Goal: Task Accomplishment & Management: Use online tool/utility

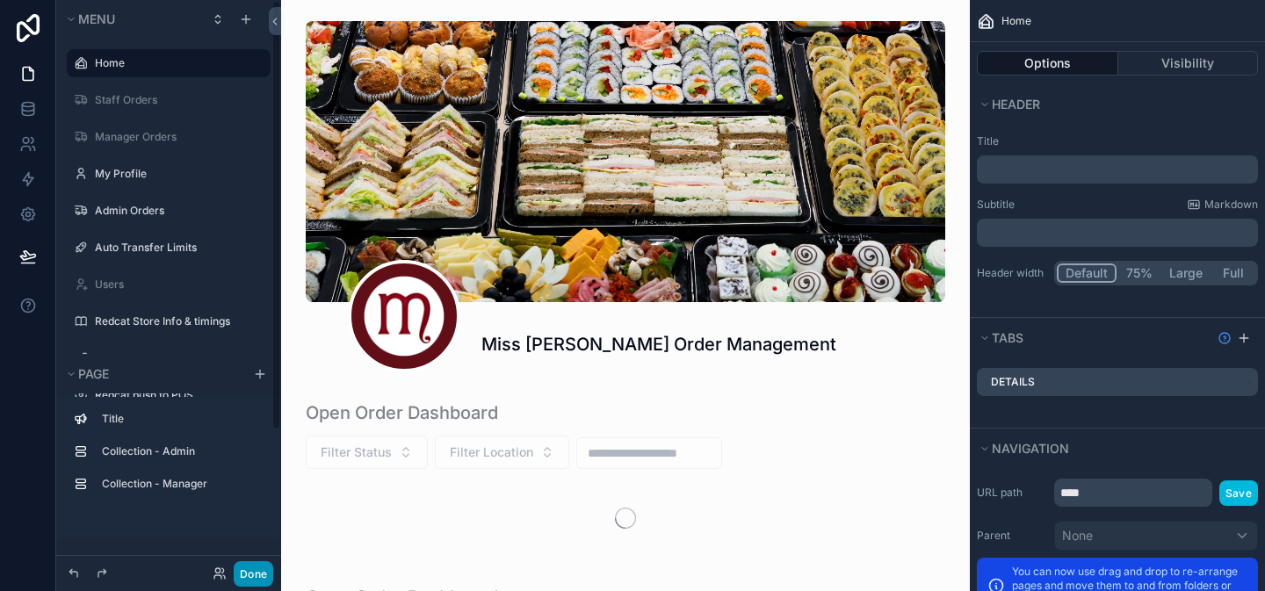
click at [254, 571] on button "Done" at bounding box center [254, 573] width 40 height 25
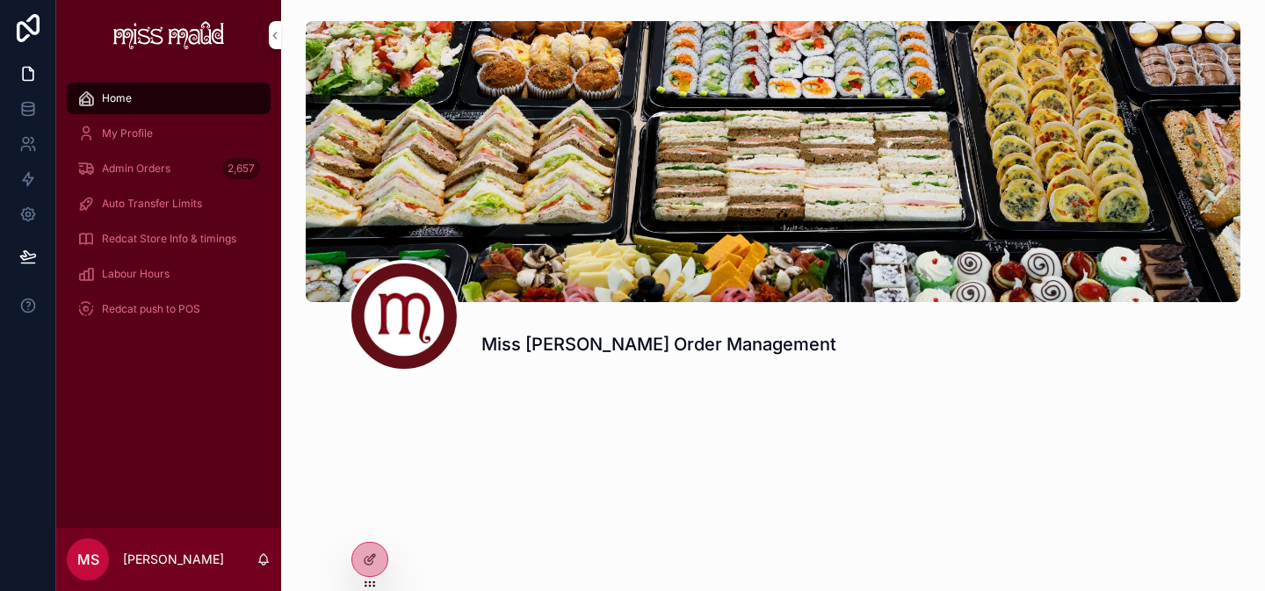
click at [224, 178] on div "2,657" at bounding box center [241, 169] width 38 height 28
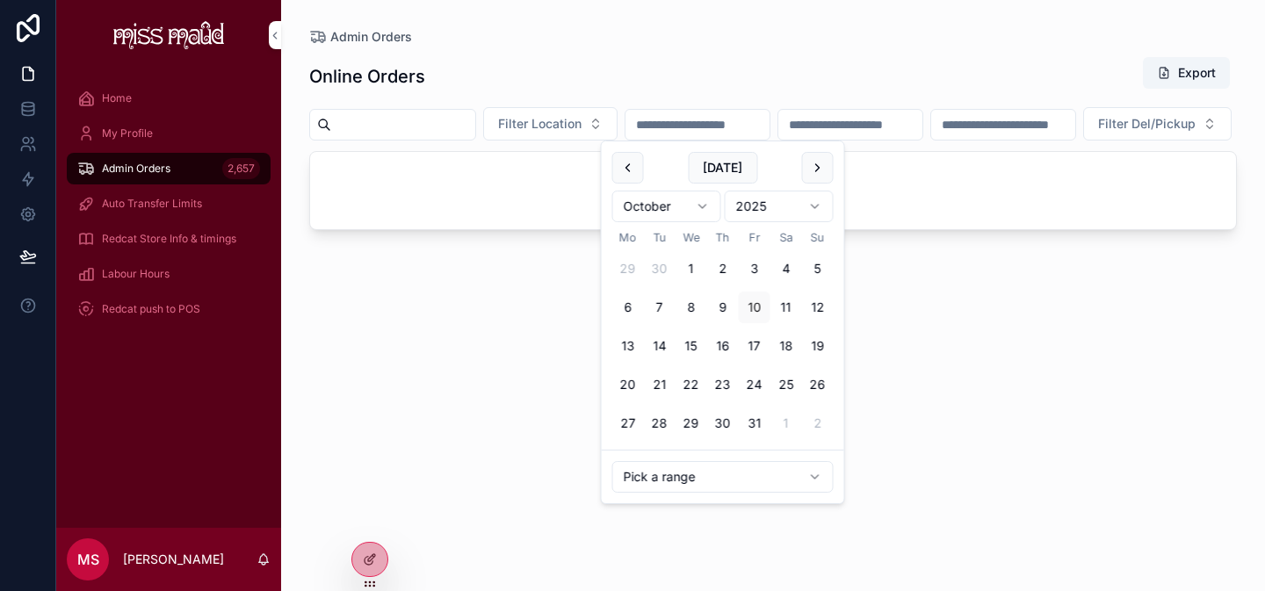
click at [681, 130] on input "scrollable content" at bounding box center [697, 124] width 144 height 25
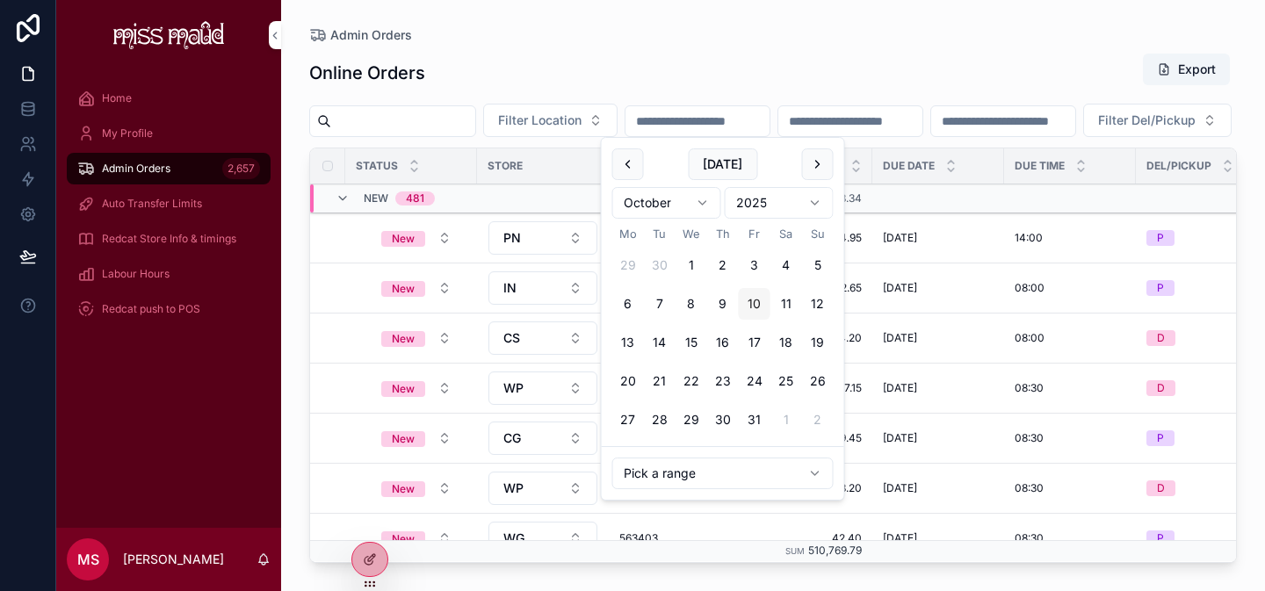
click at [745, 306] on button "10" at bounding box center [755, 304] width 32 height 32
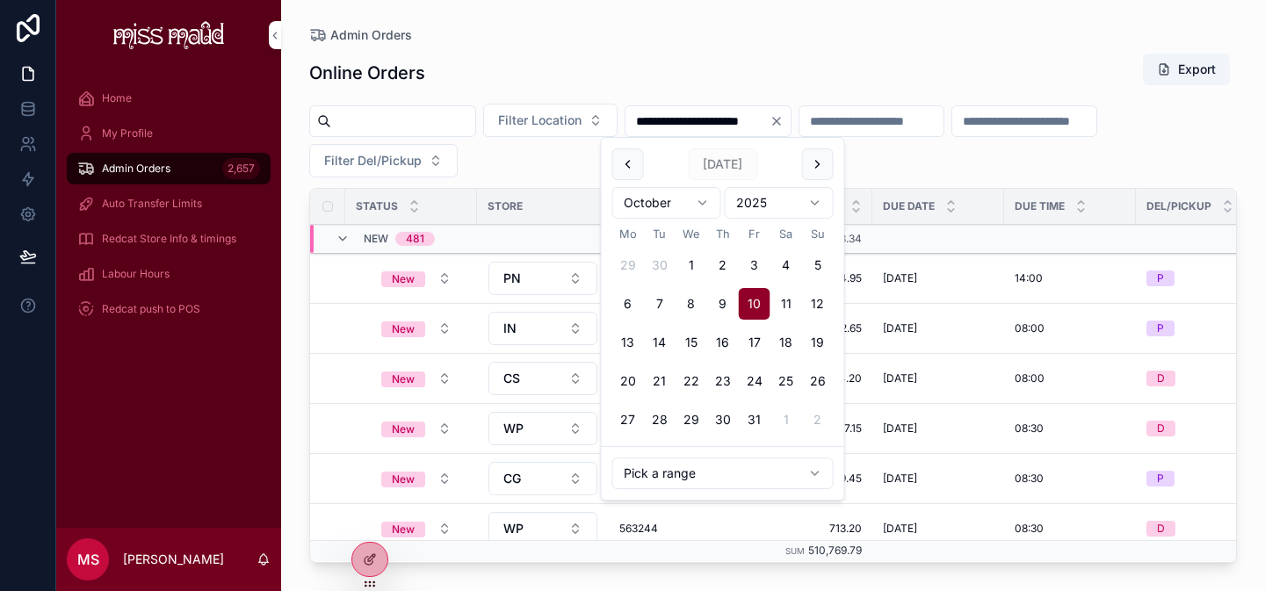
click at [745, 306] on button "10" at bounding box center [755, 304] width 32 height 32
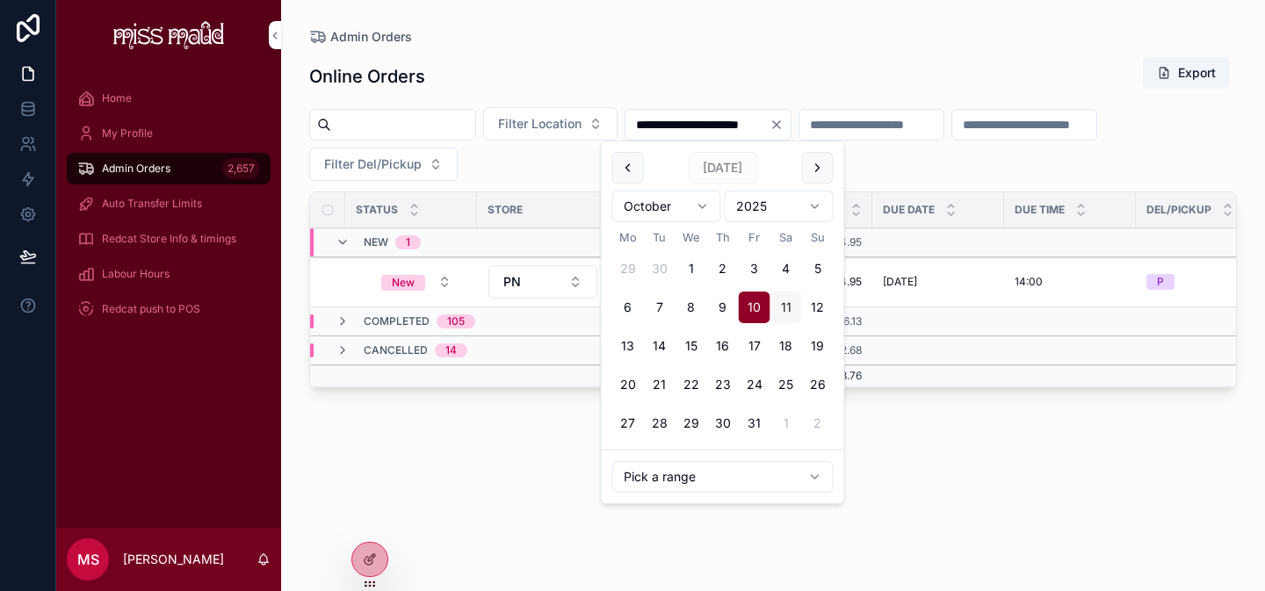
click at [781, 306] on button "11" at bounding box center [786, 308] width 32 height 32
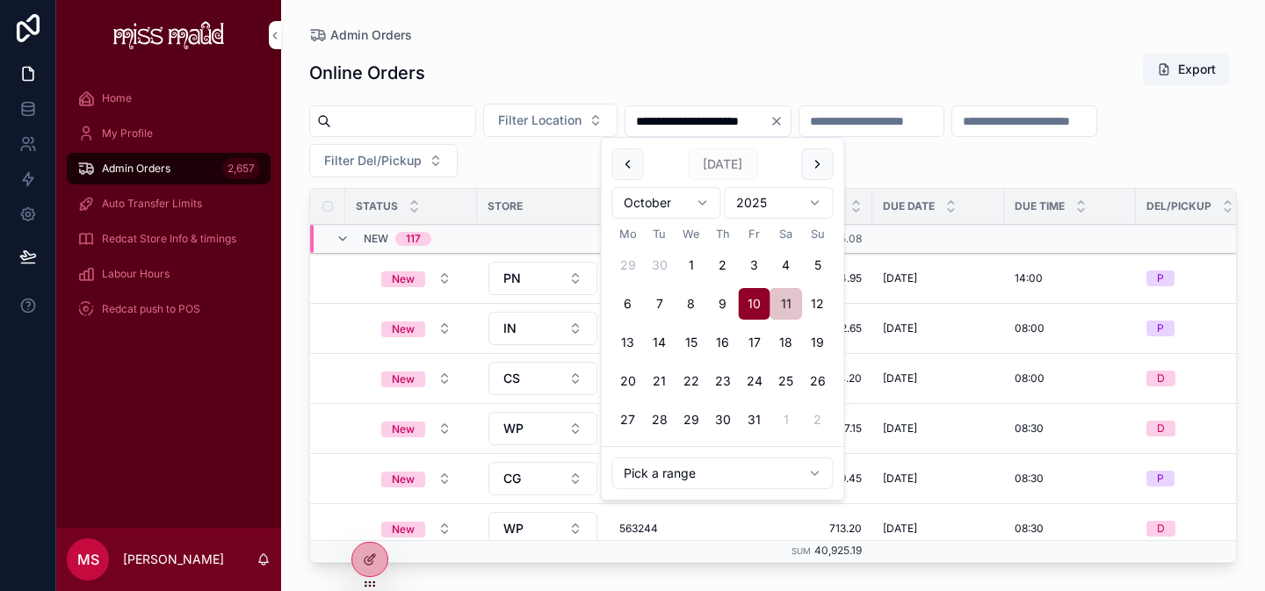
click at [776, 299] on button "11" at bounding box center [786, 304] width 32 height 32
type input "**********"
click at [348, 241] on icon "scrollable content" at bounding box center [342, 239] width 14 height 14
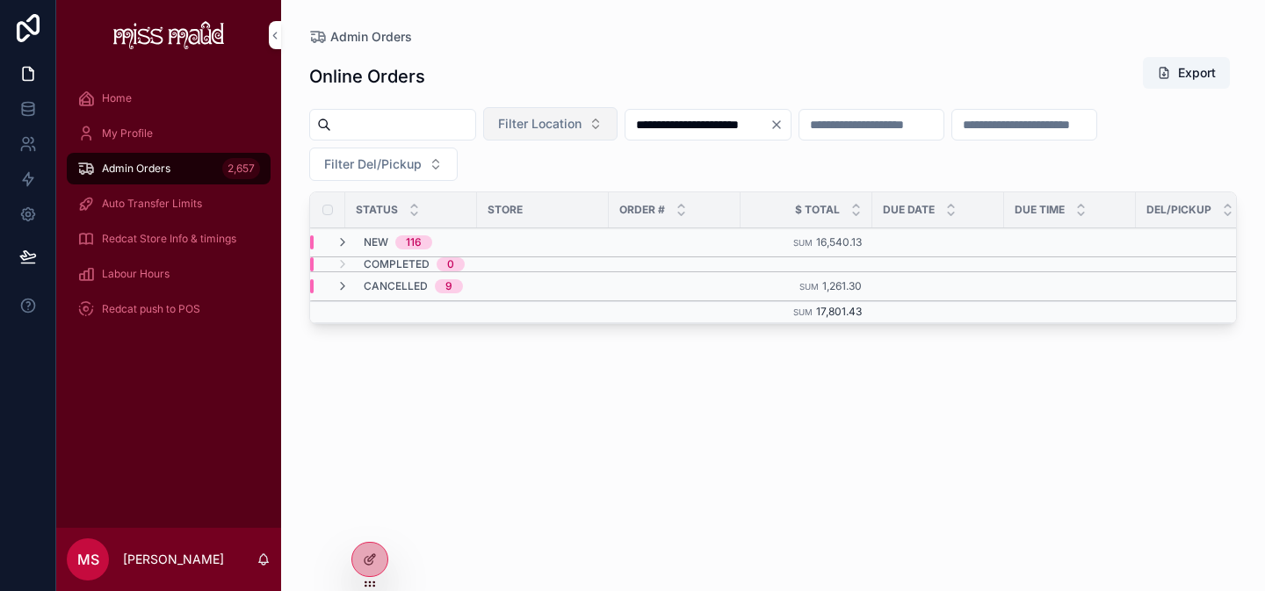
click at [608, 119] on button "Filter Location" at bounding box center [550, 123] width 134 height 33
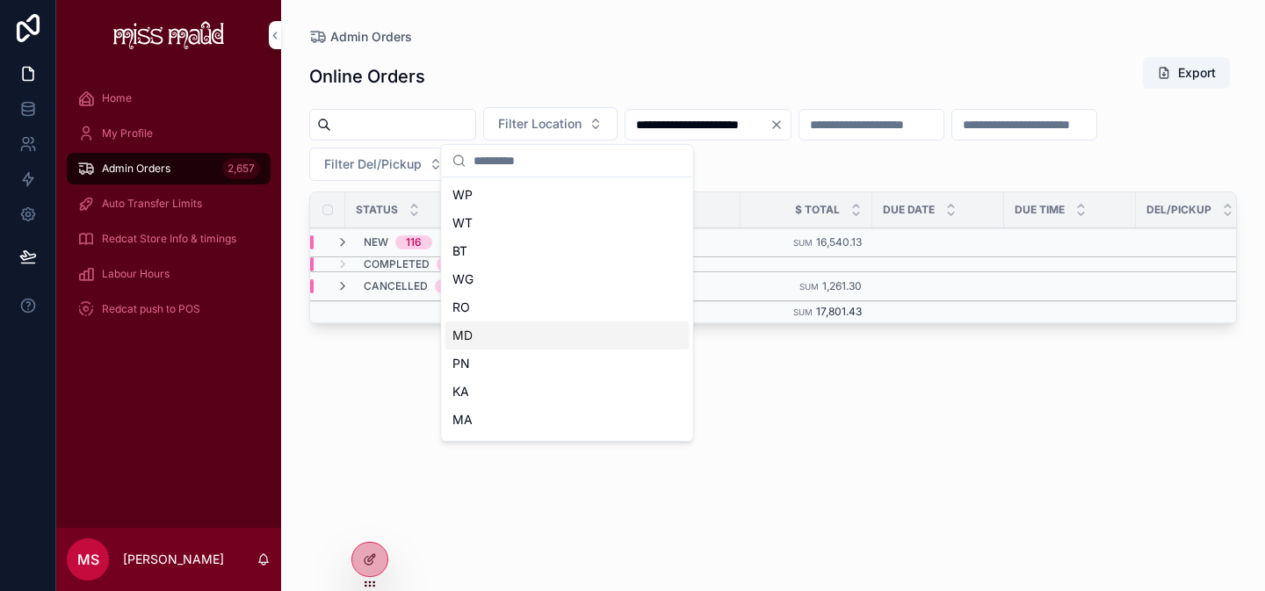
scroll to position [193, 0]
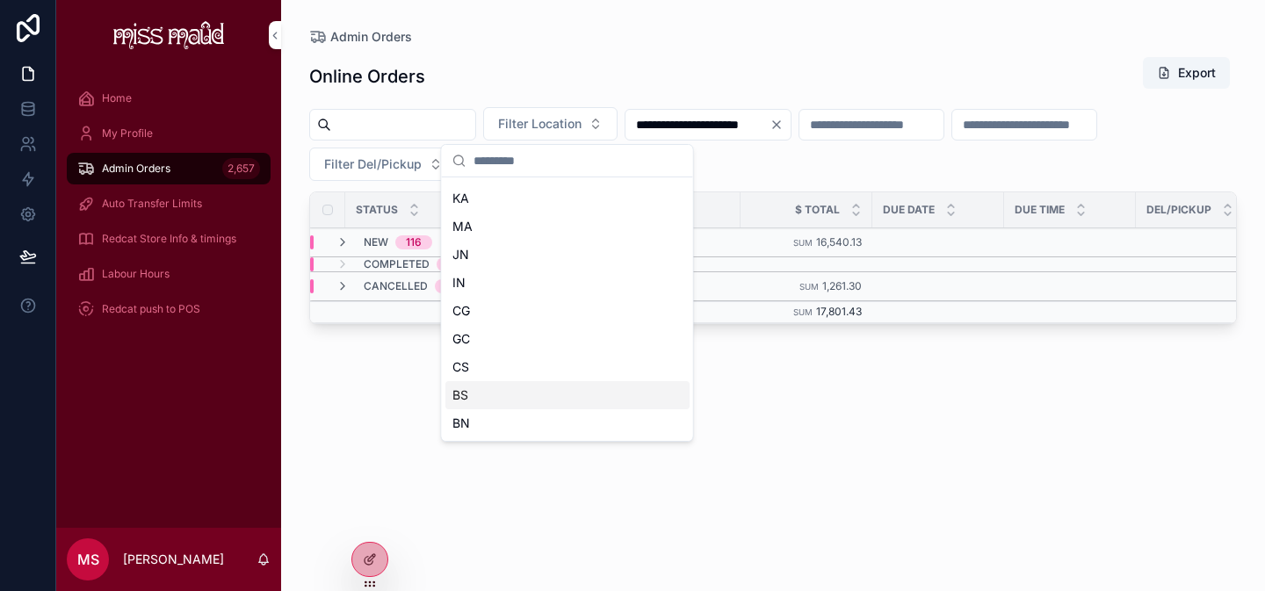
click at [512, 385] on div "BS" at bounding box center [567, 395] width 244 height 28
